Goal: Task Accomplishment & Management: Manage account settings

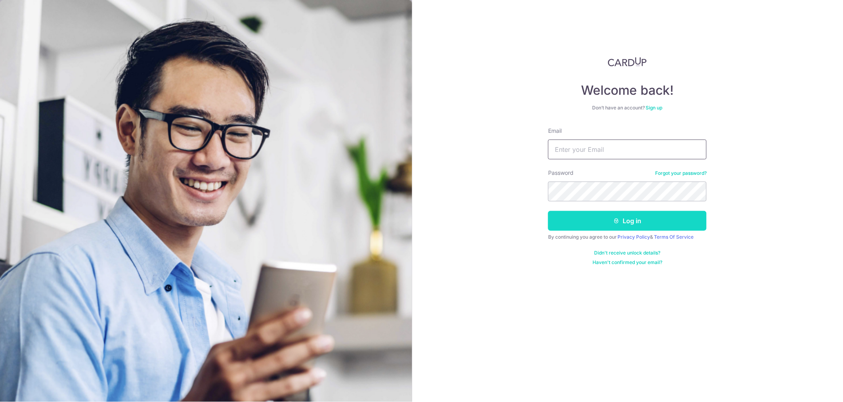
type input "[EMAIL_ADDRESS][DOMAIN_NAME]"
click at [625, 216] on button "Log in" at bounding box center [627, 221] width 159 height 20
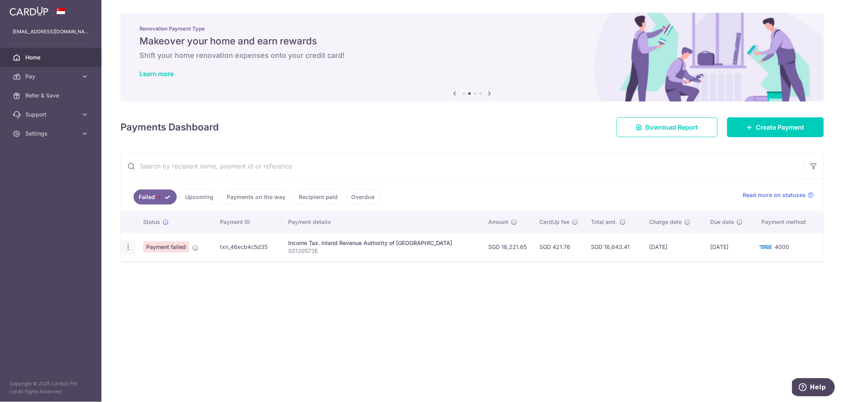
click at [126, 249] on icon "button" at bounding box center [128, 247] width 8 height 8
click at [148, 266] on span "Update payment" at bounding box center [170, 269] width 54 height 10
radio input "true"
type input "16,221.65"
type input "S0130573E"
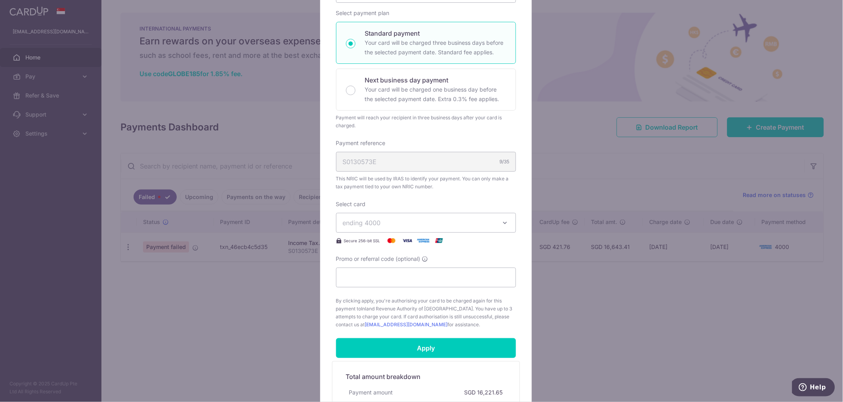
scroll to position [121, 0]
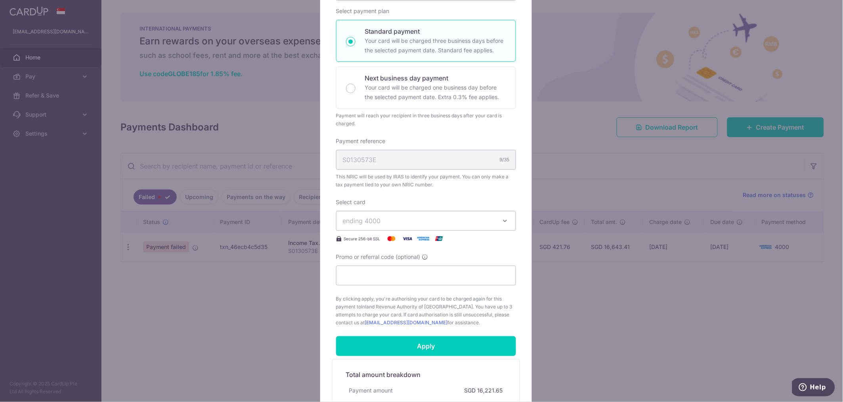
click at [502, 220] on icon "button" at bounding box center [505, 221] width 8 height 8
click at [373, 253] on span "**** 4000" at bounding box center [377, 258] width 31 height 10
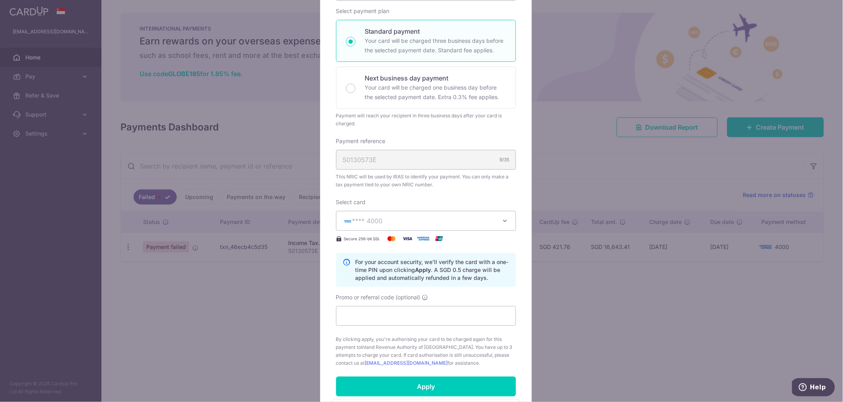
click at [470, 163] on div "S0130573E 9/35" at bounding box center [426, 160] width 180 height 20
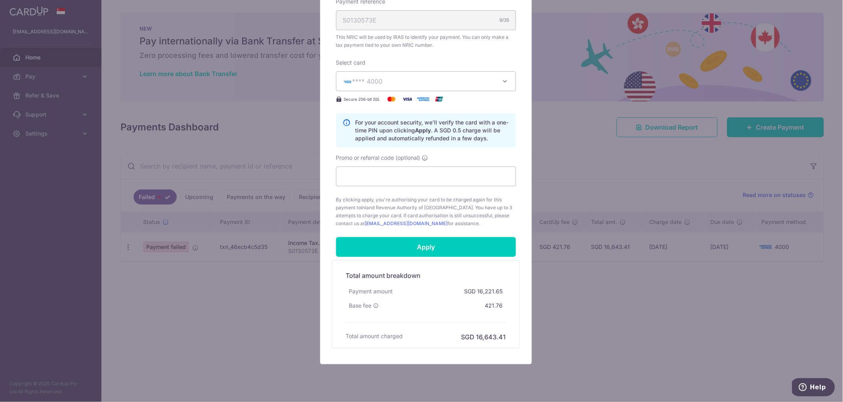
scroll to position [280, 0]
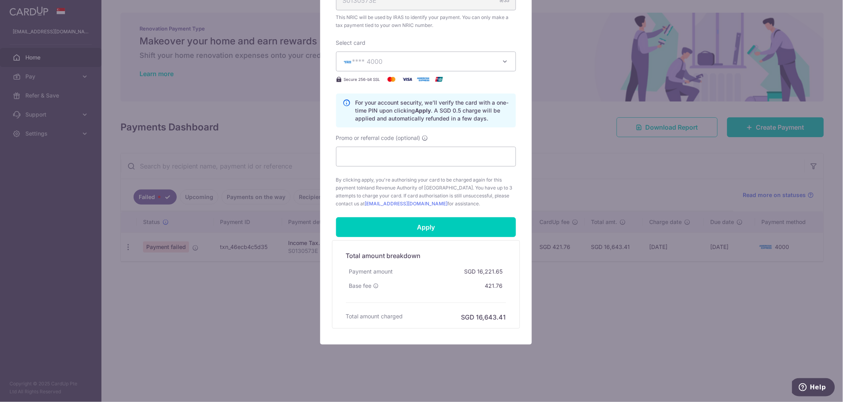
click at [524, 329] on div "Edit payment By clicking apply, you will make changes to all payments to Inland…" at bounding box center [426, 60] width 212 height 567
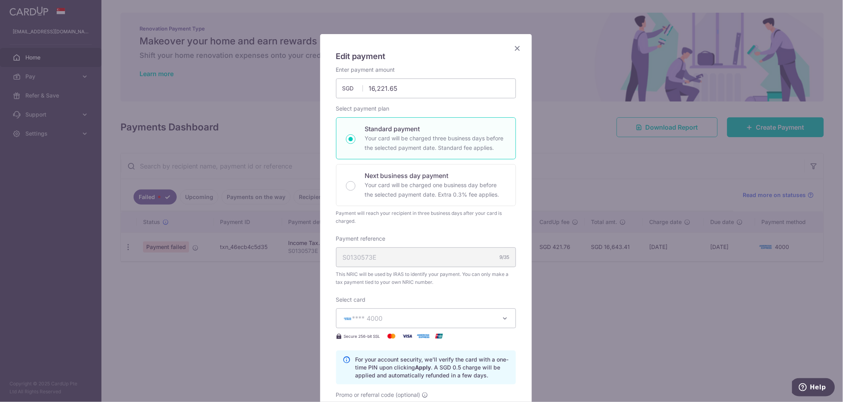
scroll to position [22, 0]
click at [562, 259] on div "Edit payment By clicking apply, you will make changes to all payments to Inland…" at bounding box center [421, 201] width 843 height 402
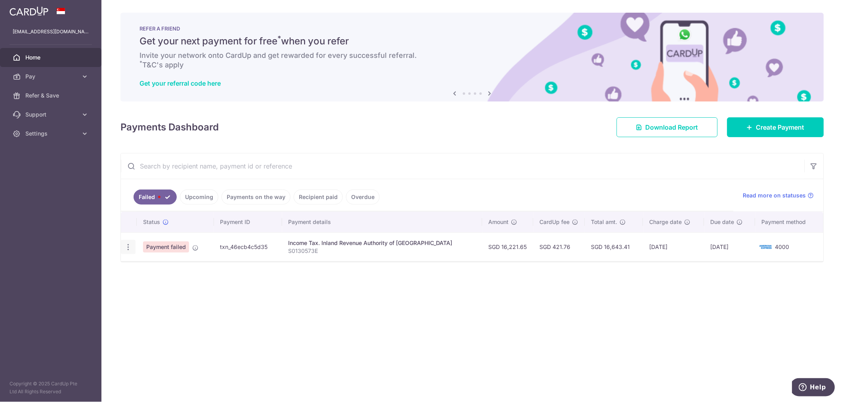
click at [127, 246] on icon "button" at bounding box center [128, 247] width 8 height 8
drag, startPoint x: 129, startPoint y: 245, endPoint x: 487, endPoint y: 280, distance: 359.7
click at [487, 280] on div "Status Payment ID Payment details Amount CardUp fee Total amt. Charge date Due …" at bounding box center [472, 252] width 703 height 80
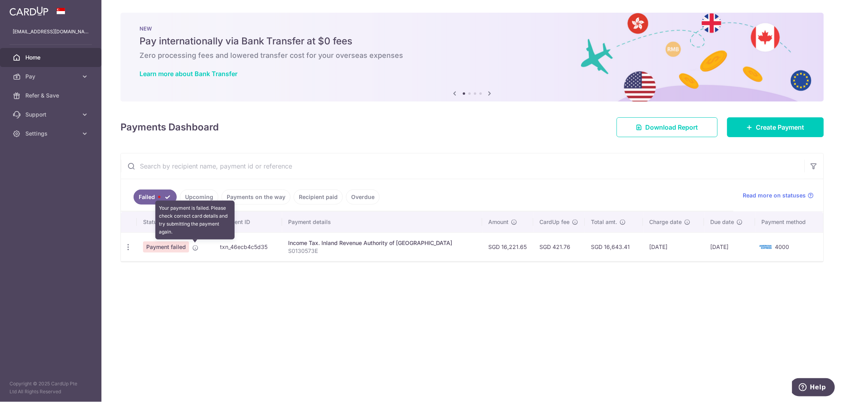
click at [195, 247] on icon at bounding box center [195, 248] width 6 height 6
click at [130, 247] on icon "button" at bounding box center [128, 247] width 8 height 8
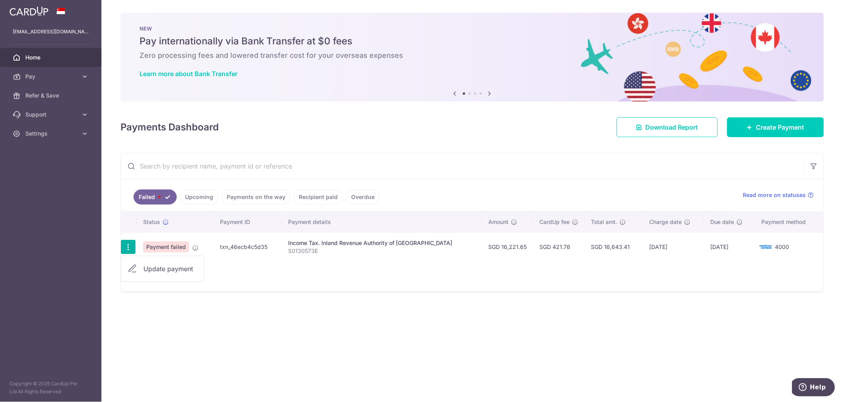
click at [133, 274] on link "Update payment" at bounding box center [162, 268] width 82 height 19
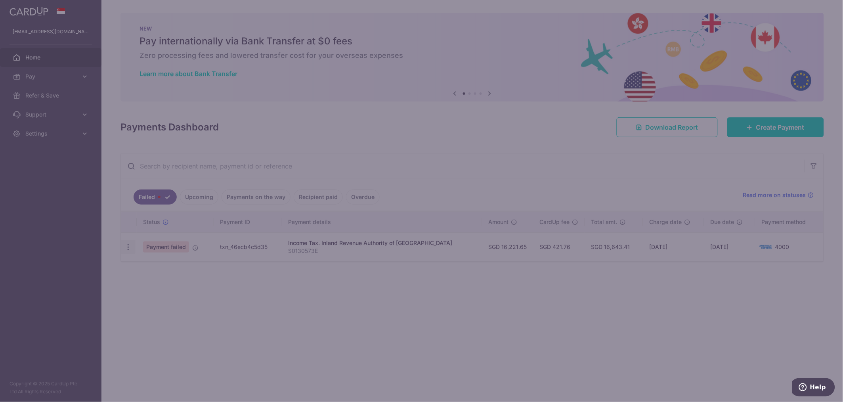
scroll to position [0, 0]
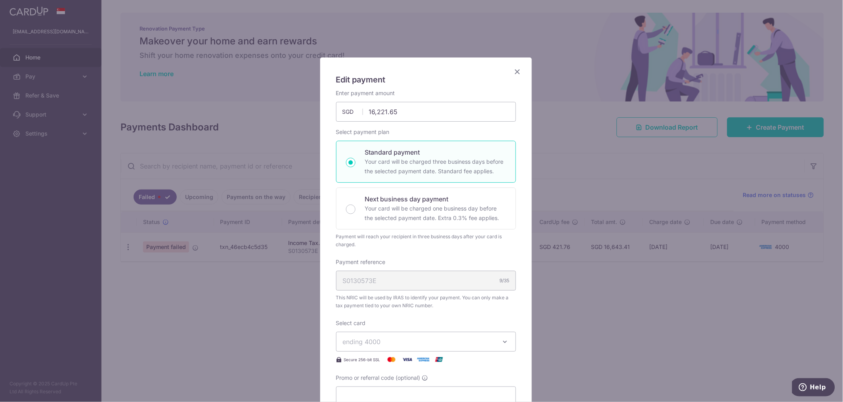
click at [479, 283] on div "S0130573E 9/35" at bounding box center [426, 281] width 180 height 20
click at [501, 339] on icon "button" at bounding box center [505, 342] width 8 height 8
click at [380, 377] on span "**** 4000" at bounding box center [377, 379] width 31 height 10
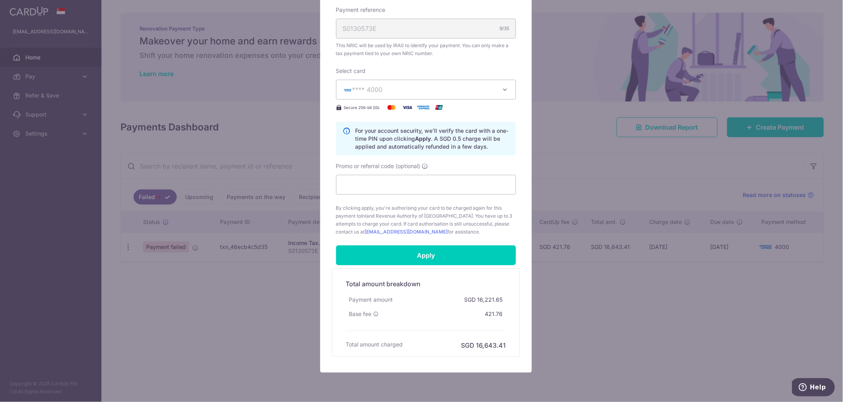
scroll to position [280, 0]
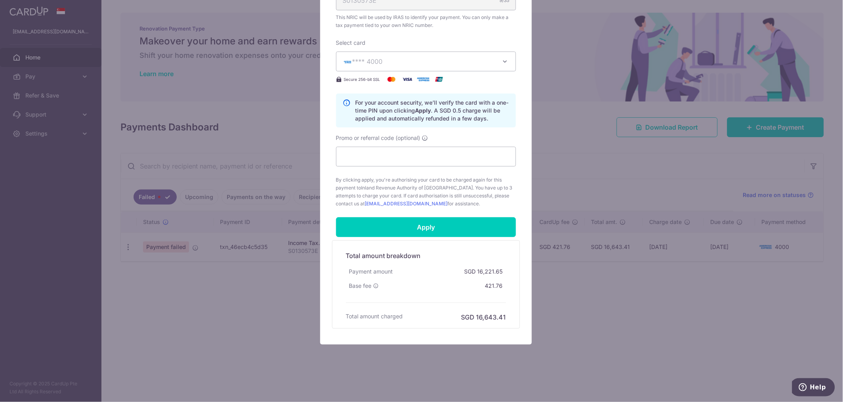
click at [680, 346] on div "Edit payment By clicking apply, you will make changes to all payments to Inland…" at bounding box center [421, 201] width 843 height 402
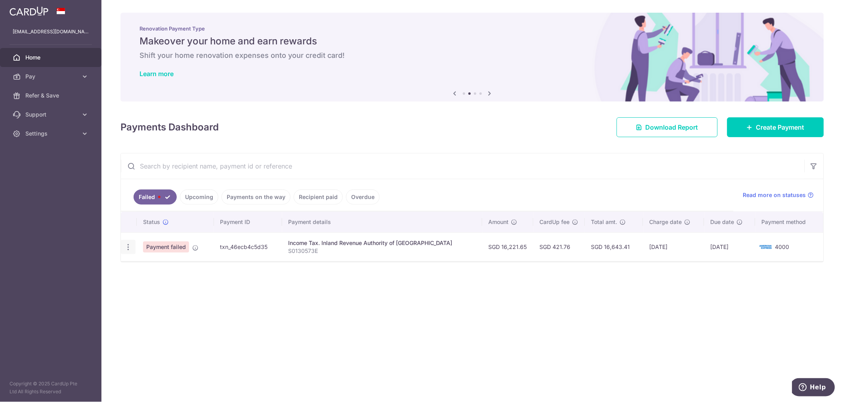
click at [130, 251] on icon "button" at bounding box center [128, 247] width 8 height 8
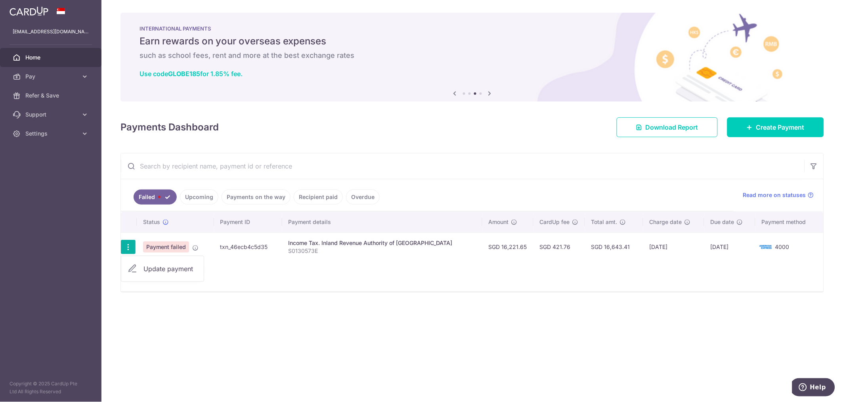
click at [131, 270] on icon at bounding box center [133, 269] width 10 height 10
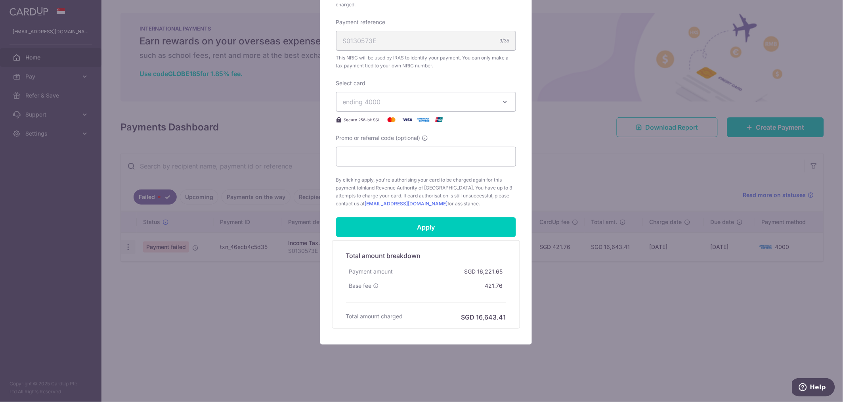
scroll to position [0, 0]
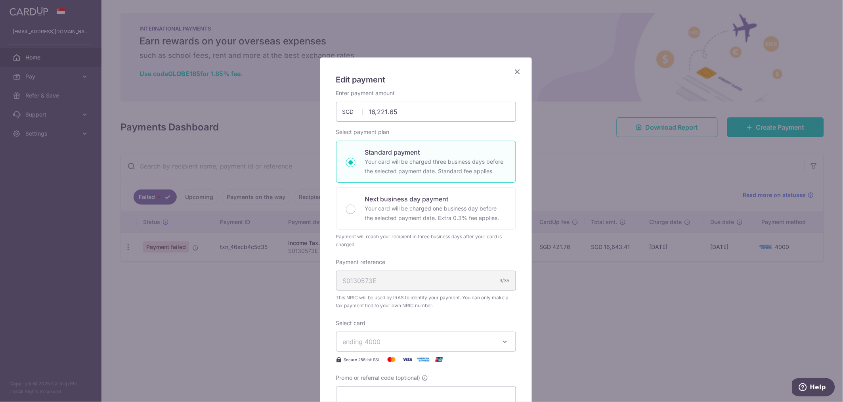
drag, startPoint x: 443, startPoint y: 68, endPoint x: 421, endPoint y: 93, distance: 32.9
click at [421, 93] on div "Edit payment By clicking apply, you will make changes to all payments to Inland…" at bounding box center [426, 320] width 212 height 527
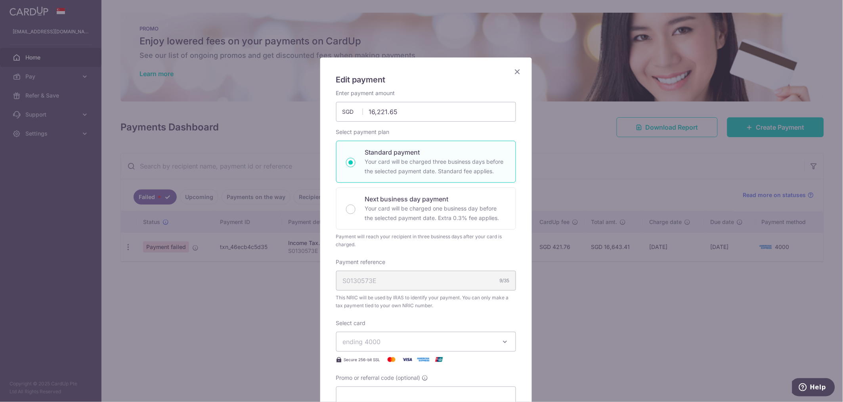
click at [515, 66] on div "Edit payment By clicking apply, you will make changes to all payments to Inland…" at bounding box center [426, 320] width 212 height 527
click at [513, 75] on icon "Close" at bounding box center [518, 72] width 10 height 10
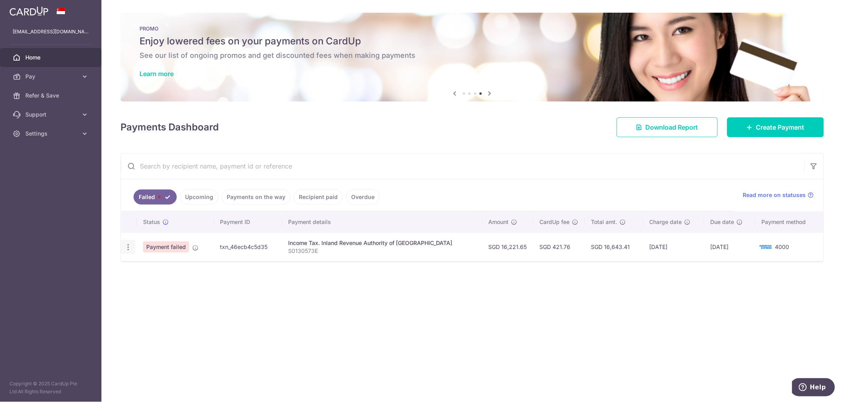
click at [128, 245] on icon "button" at bounding box center [128, 247] width 8 height 8
click at [147, 270] on span "Update payment" at bounding box center [170, 269] width 54 height 10
radio input "true"
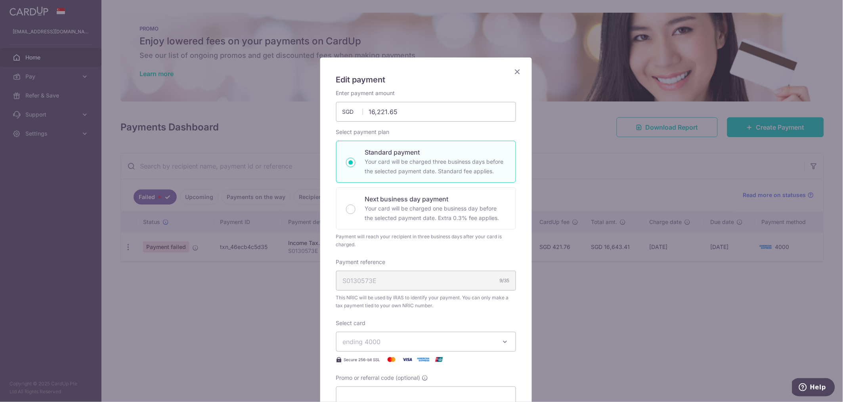
click at [487, 279] on div "S0130573E 9/35" at bounding box center [426, 281] width 180 height 20
click at [500, 333] on button "ending 4000" at bounding box center [426, 342] width 180 height 20
click at [386, 378] on span "**** 4000" at bounding box center [377, 379] width 31 height 10
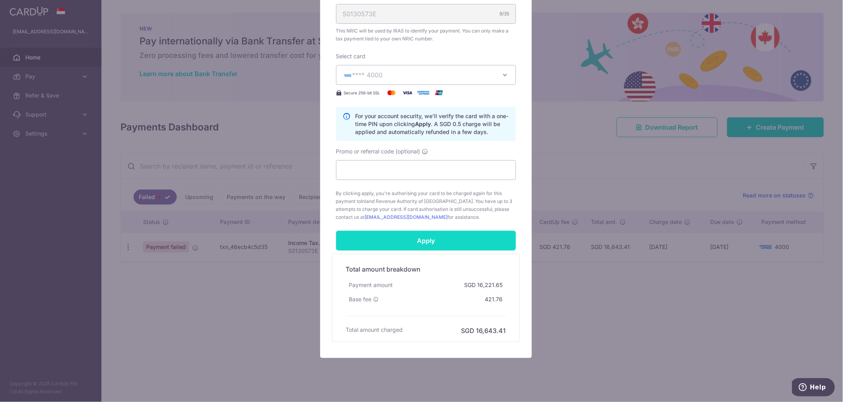
scroll to position [266, 0]
click at [423, 241] on input "Apply" at bounding box center [426, 241] width 180 height 20
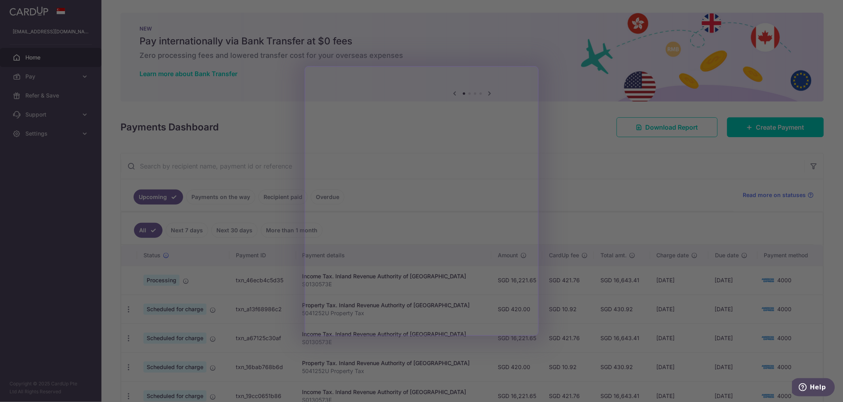
click at [627, 151] on div at bounding box center [425, 203] width 851 height 406
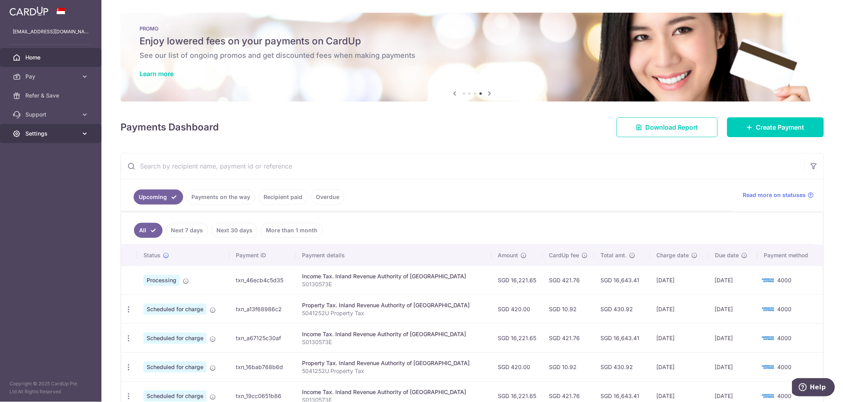
click at [35, 128] on link "Settings" at bounding box center [50, 133] width 101 height 19
click at [37, 171] on span "Logout" at bounding box center [51, 172] width 52 height 8
